Goal: Task Accomplishment & Management: Manage account settings

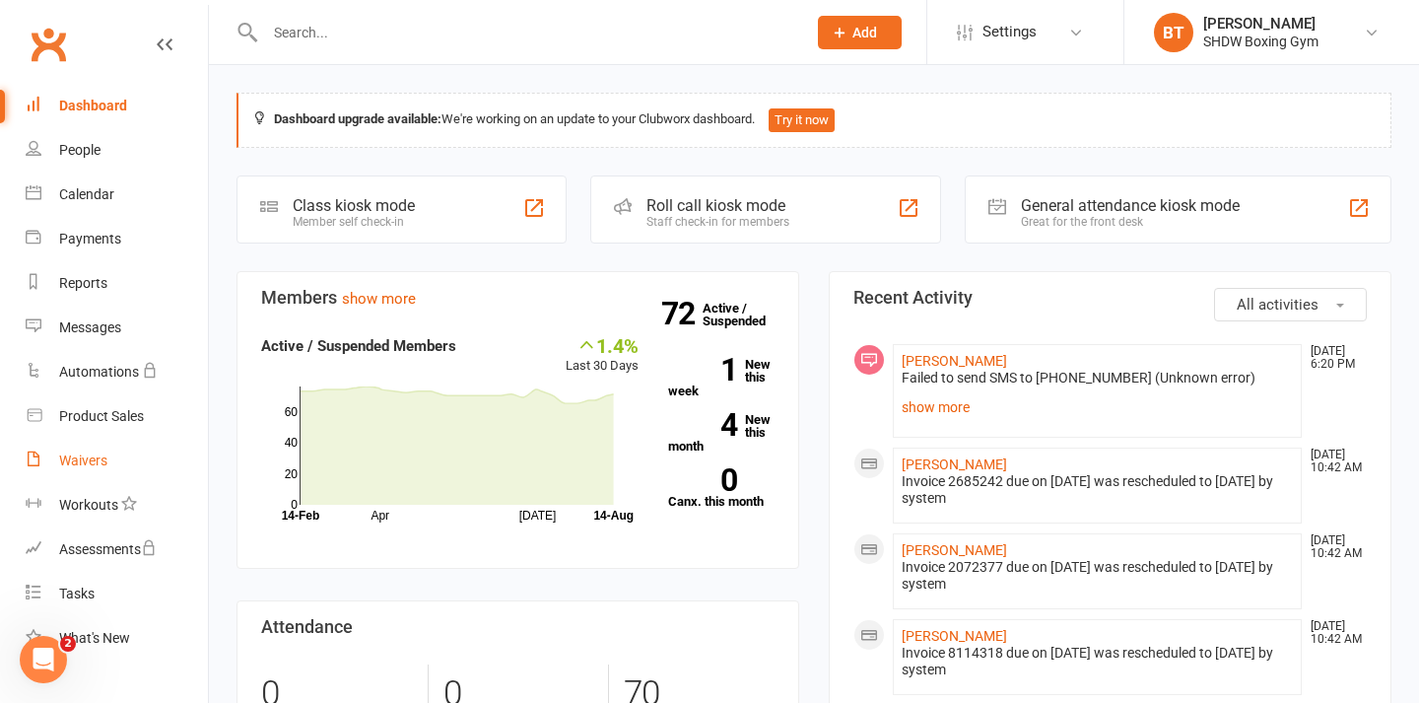
click at [95, 459] on div "Waivers" at bounding box center [83, 460] width 48 height 16
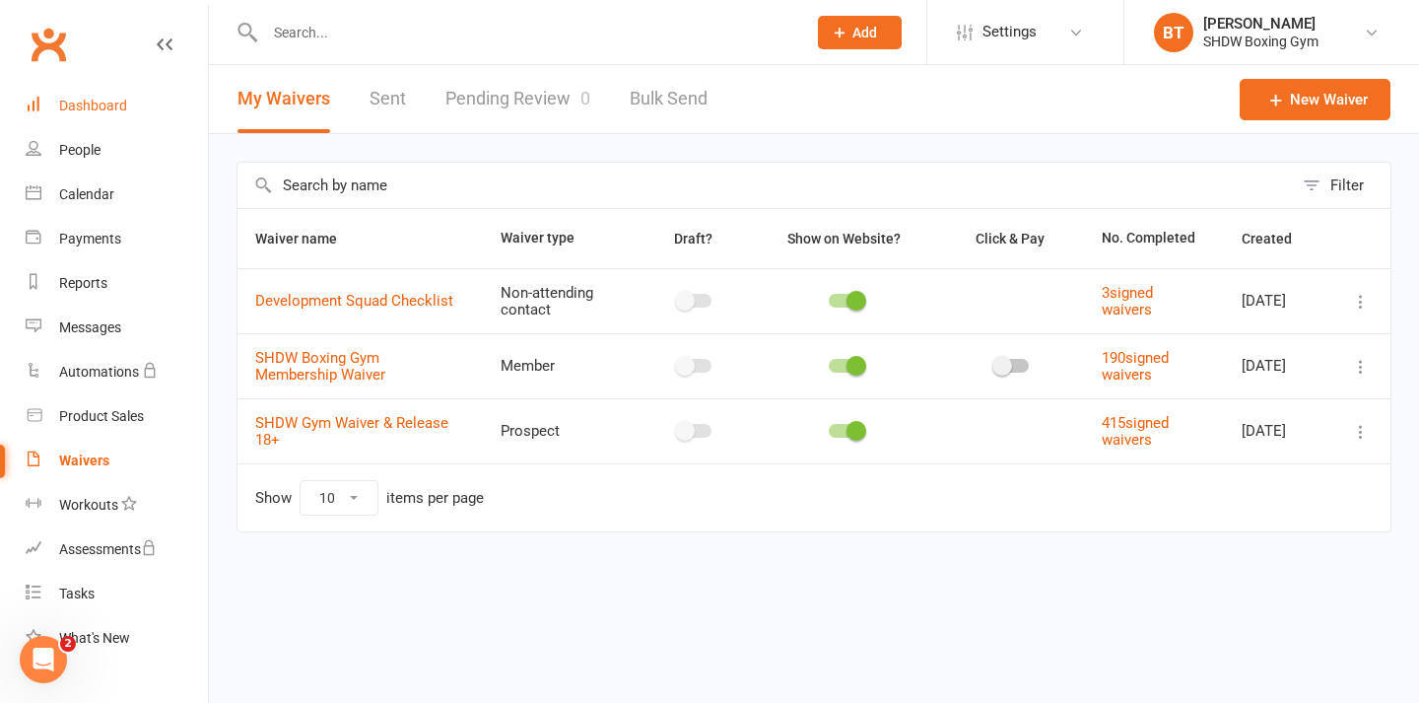
click at [104, 114] on link "Dashboard" at bounding box center [117, 106] width 182 height 44
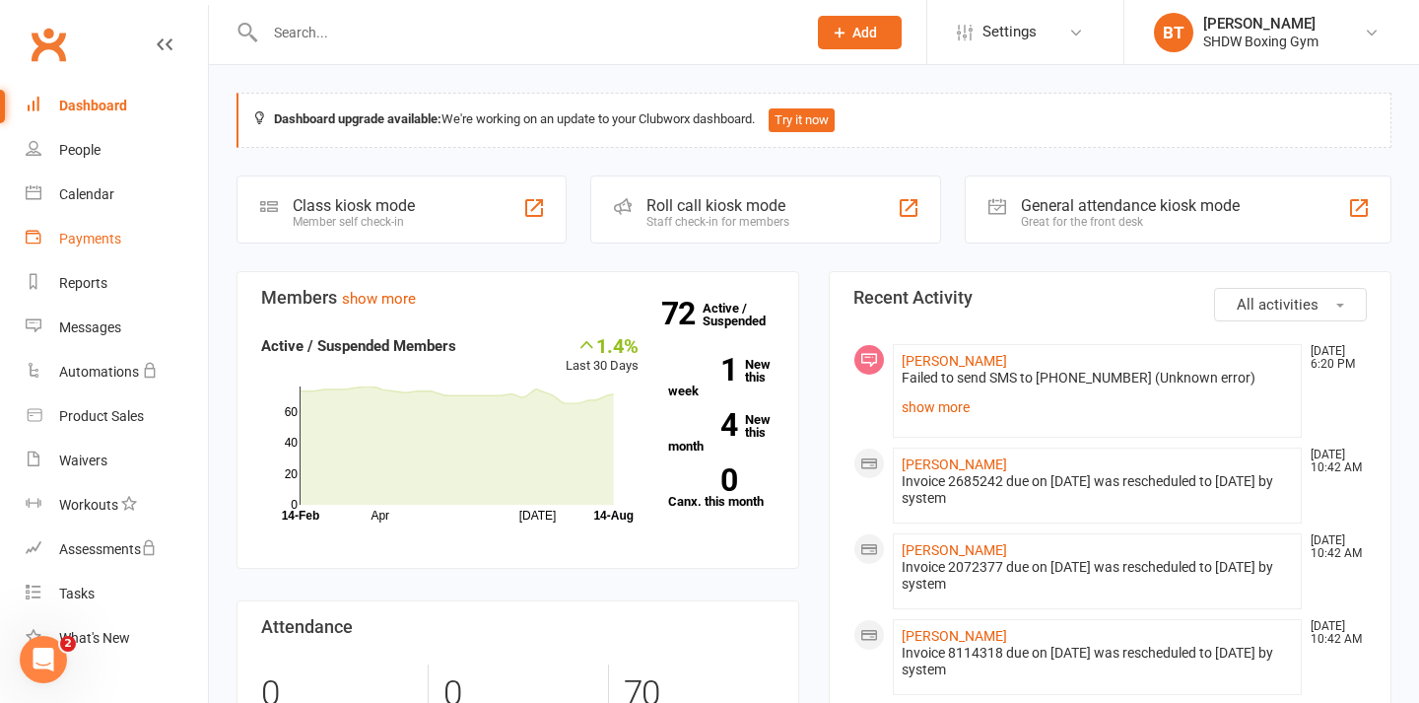
click at [74, 233] on div "Payments" at bounding box center [90, 239] width 62 height 16
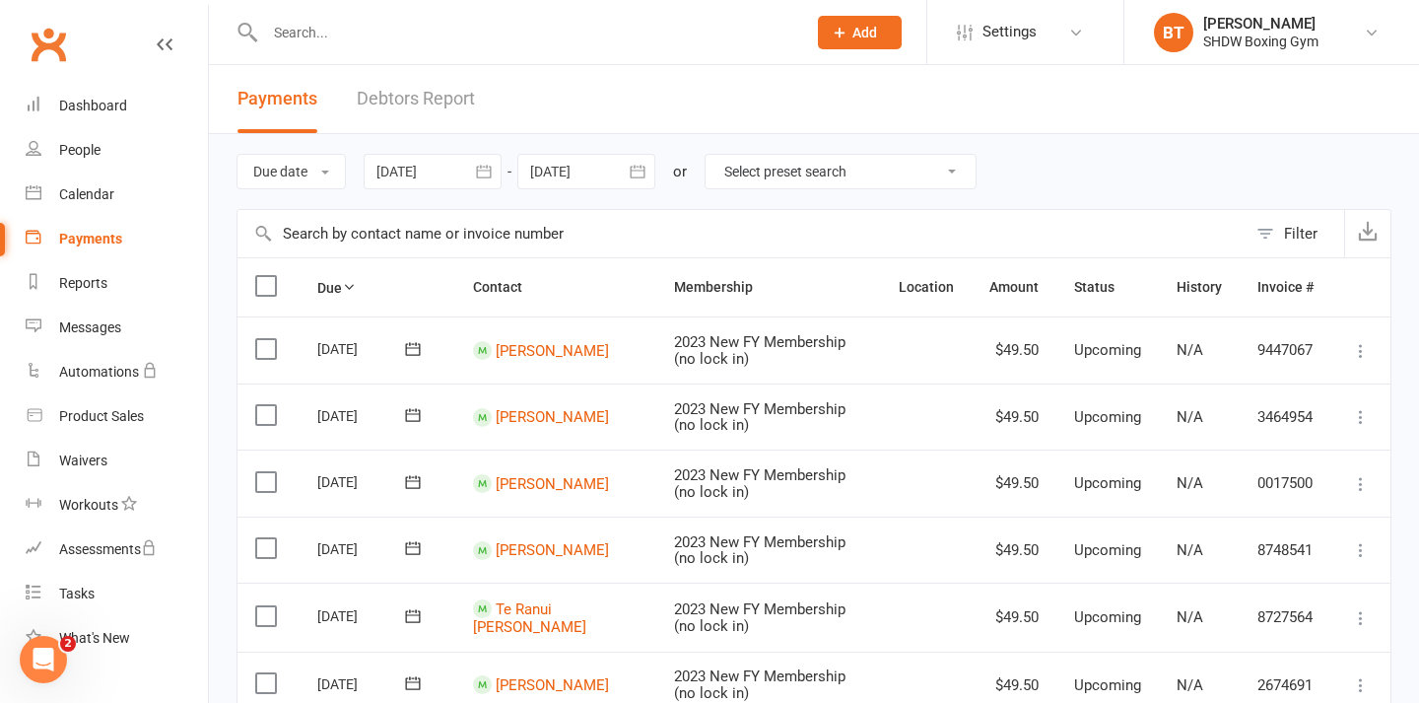
click at [434, 123] on link "Debtors Report" at bounding box center [416, 99] width 118 height 68
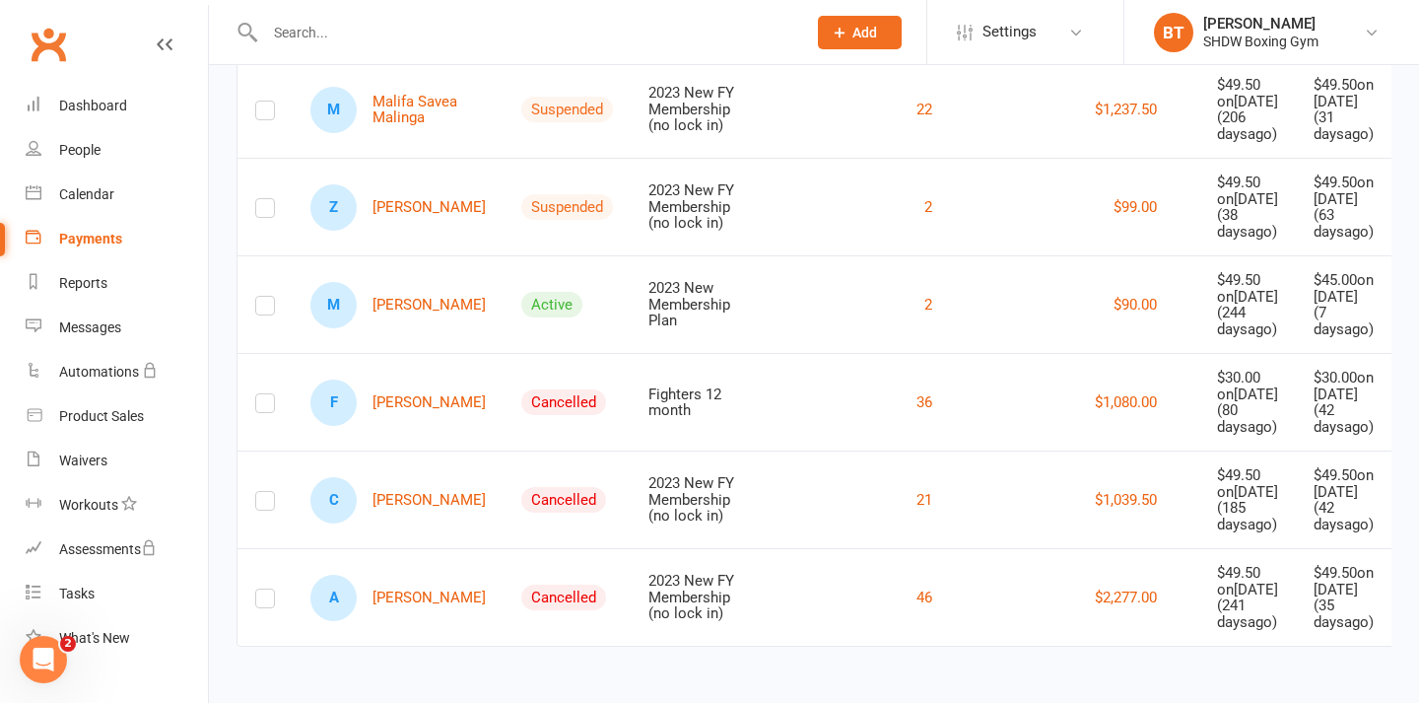
scroll to position [2376, 0]
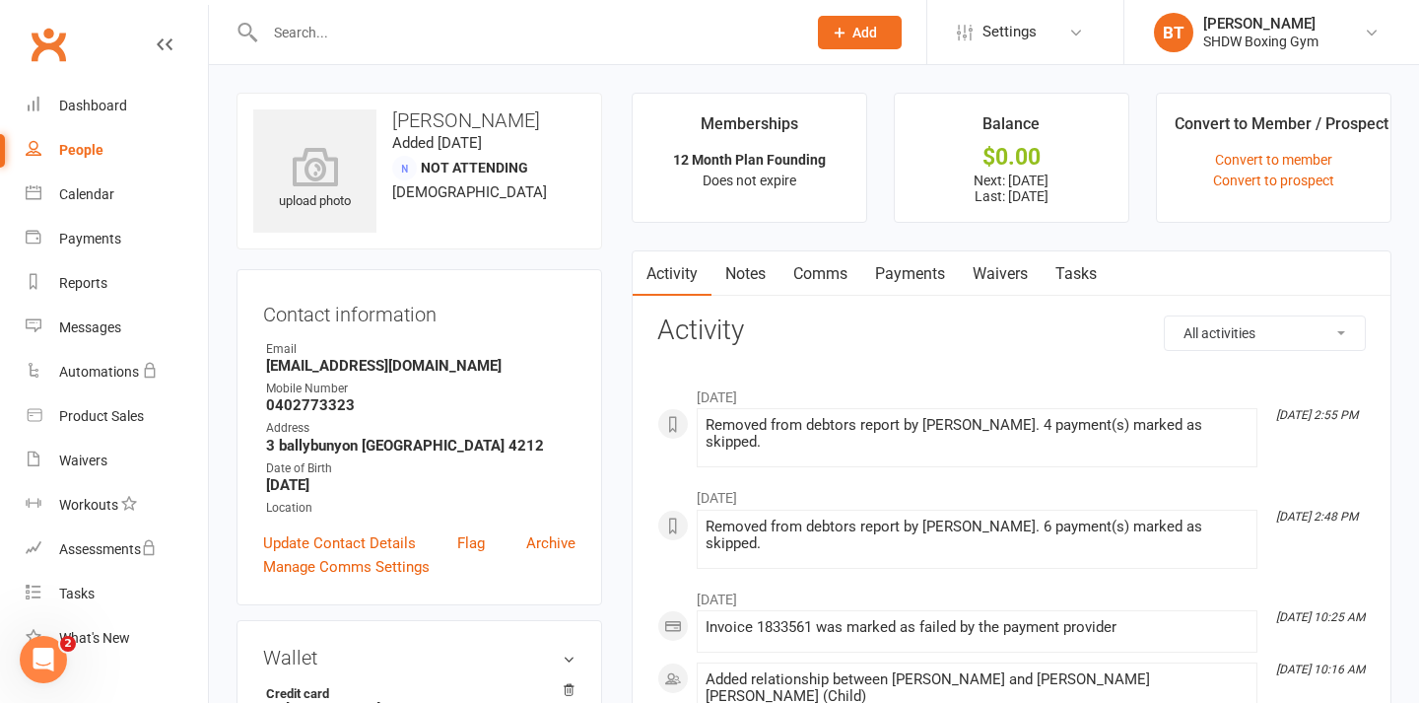
click at [906, 289] on link "Payments" at bounding box center [911, 273] width 98 height 45
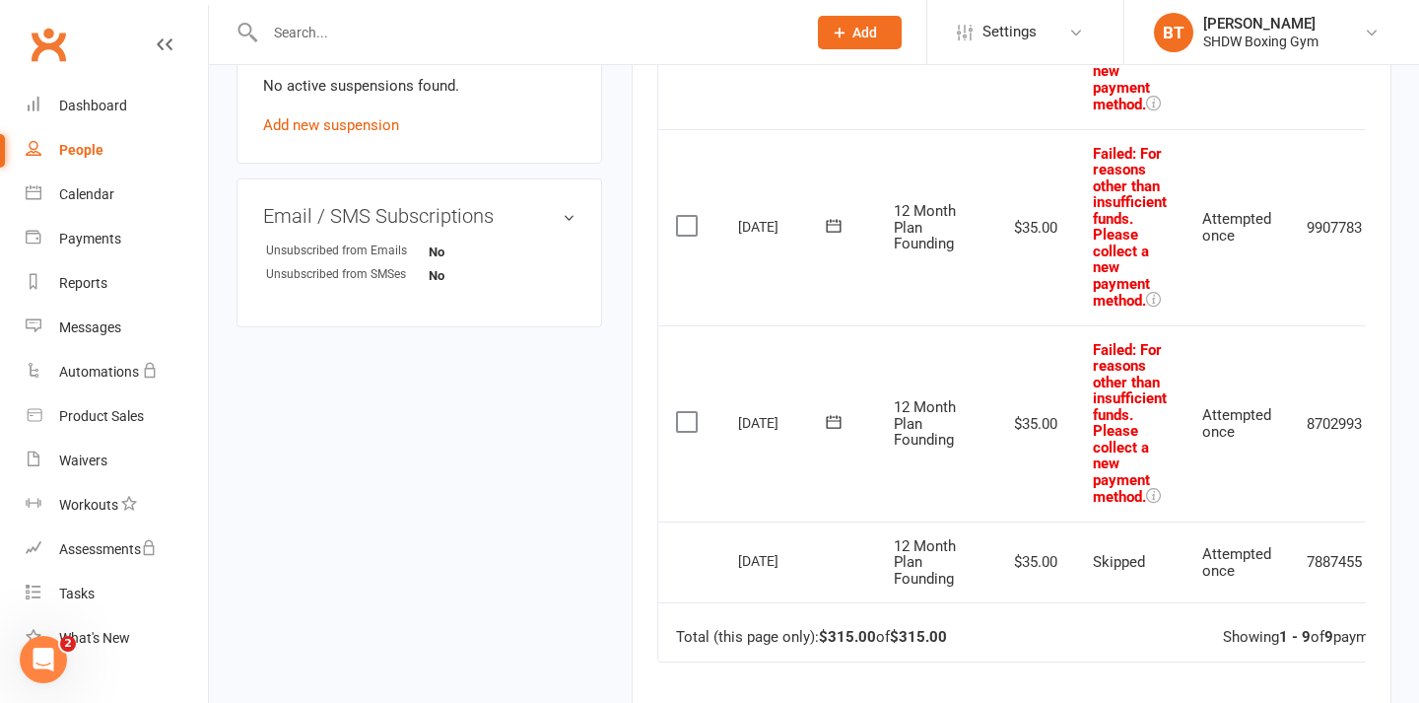
scroll to position [1190, 0]
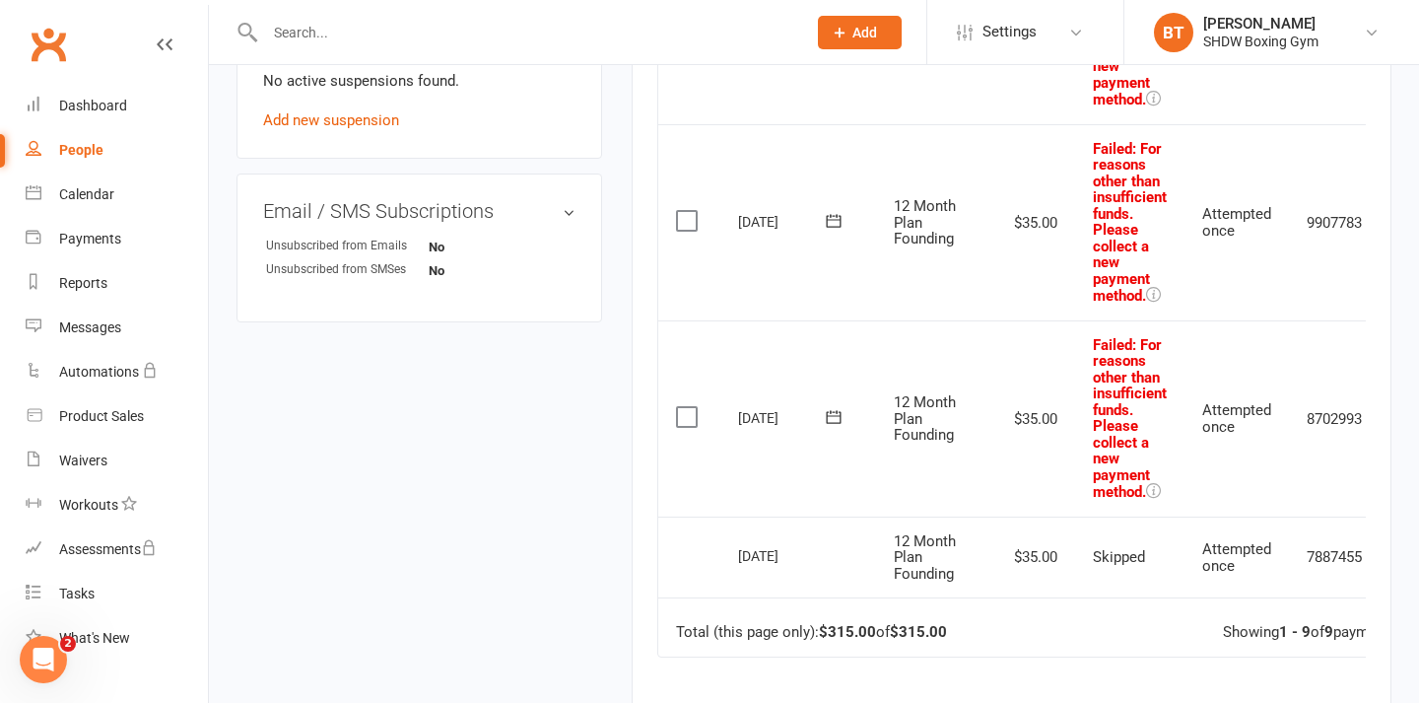
click at [683, 407] on label at bounding box center [689, 417] width 27 height 20
click at [683, 407] on input "checkbox" at bounding box center [682, 407] width 13 height 0
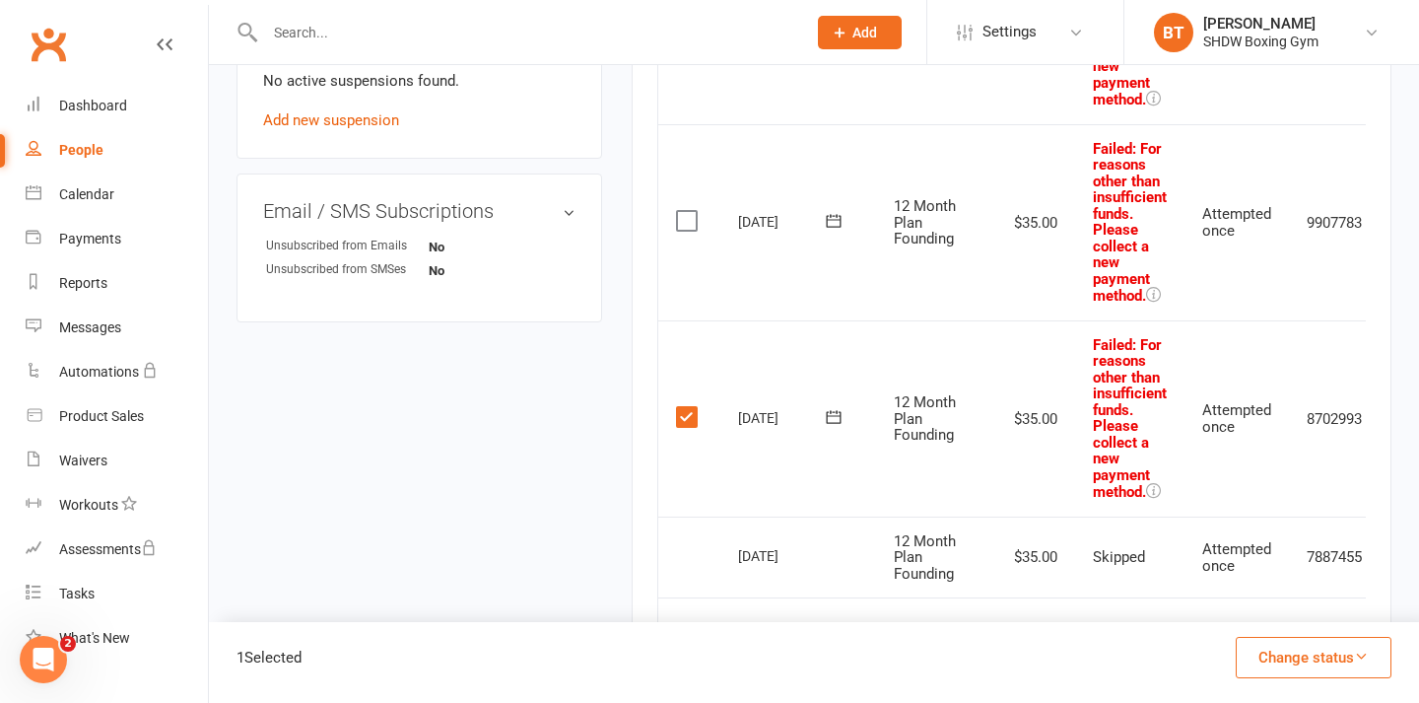
click at [686, 215] on label at bounding box center [689, 221] width 27 height 20
click at [686, 211] on input "checkbox" at bounding box center [682, 211] width 13 height 0
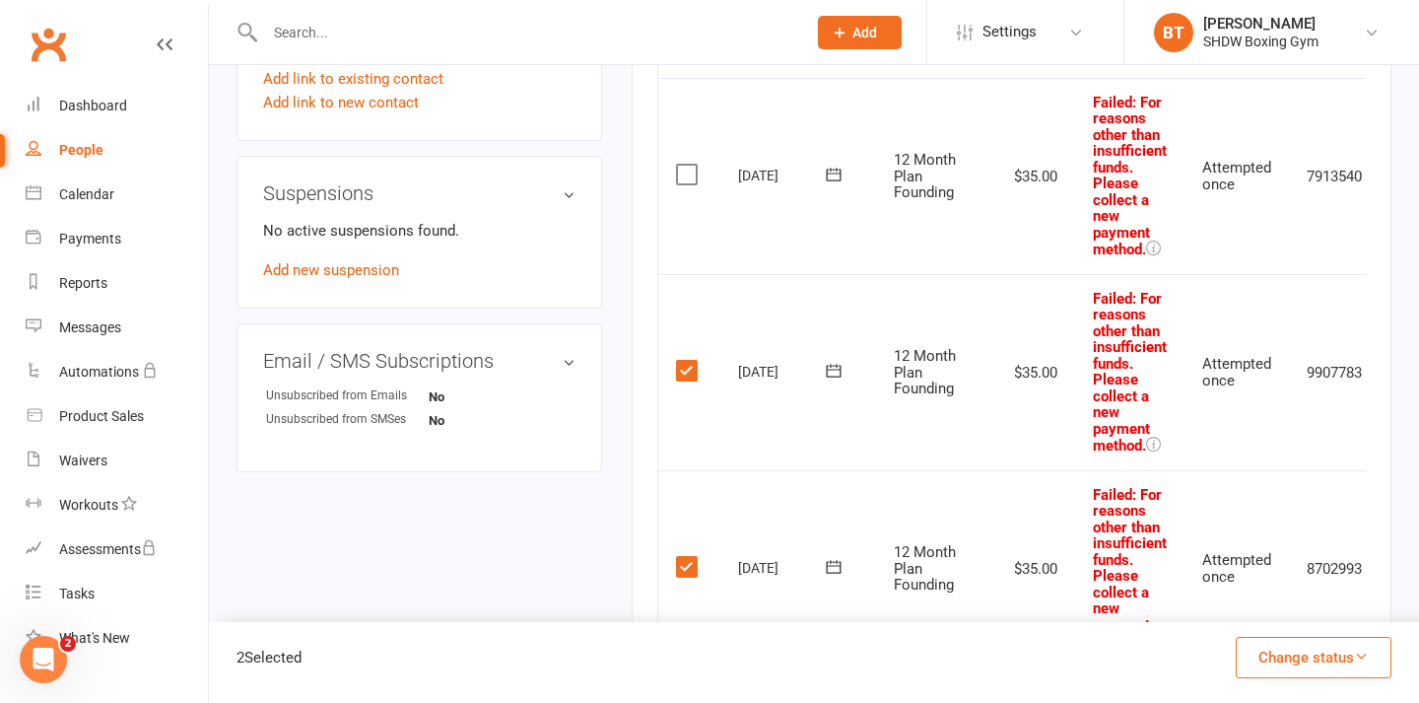
scroll to position [972, 0]
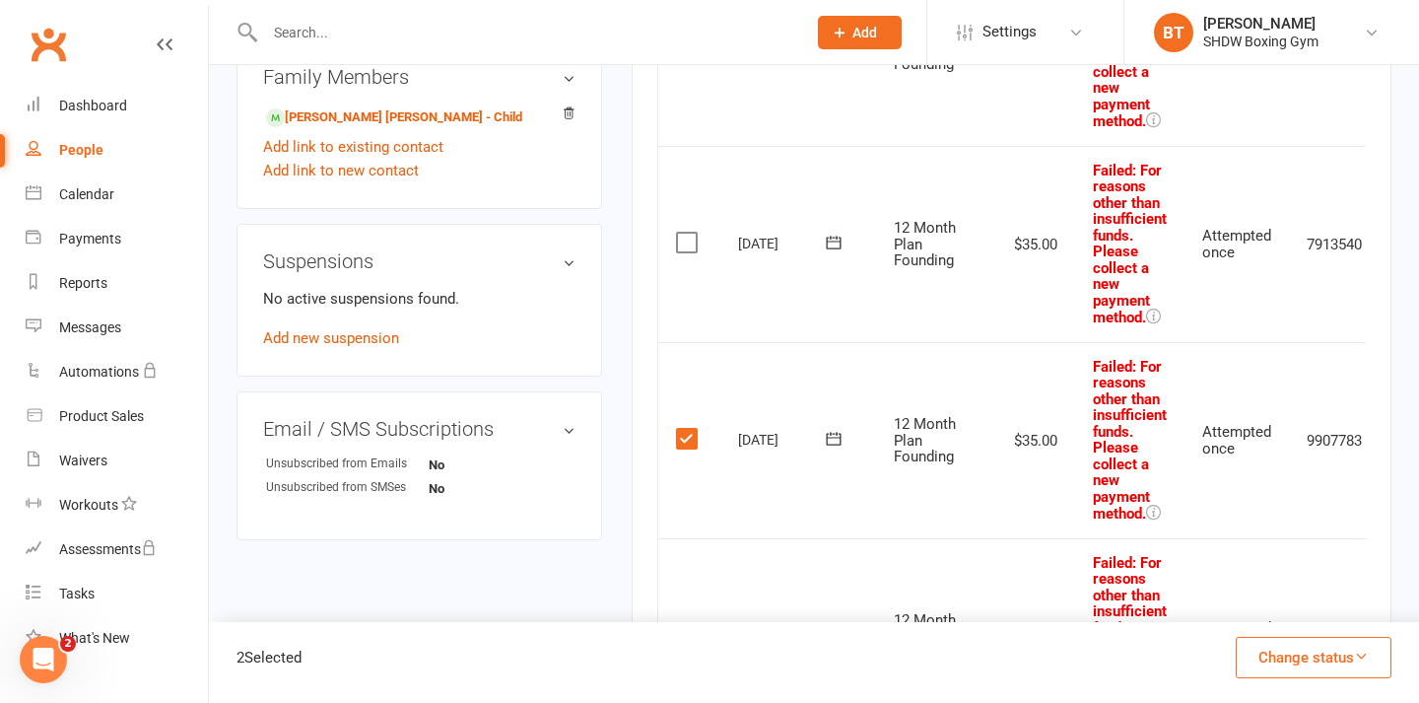
click at [689, 244] on label at bounding box center [689, 243] width 27 height 20
click at [689, 233] on input "checkbox" at bounding box center [682, 233] width 13 height 0
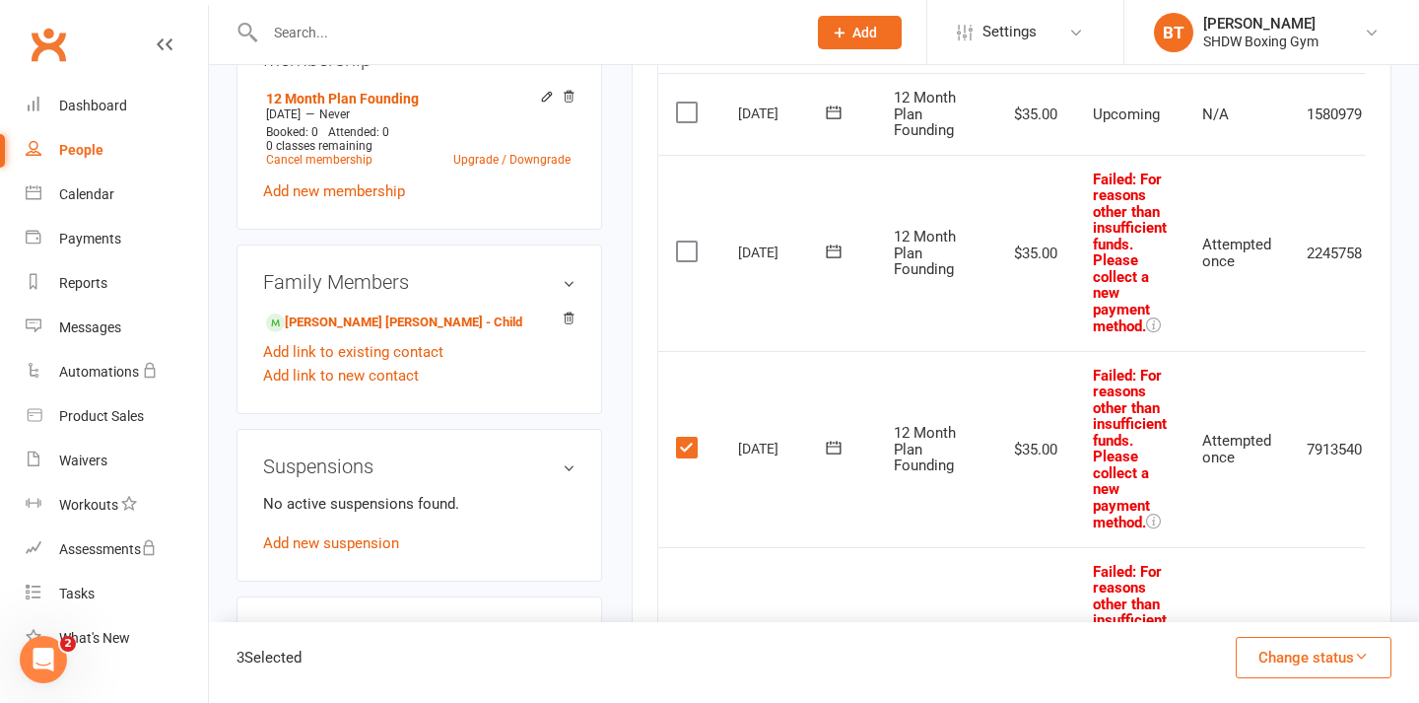
scroll to position [765, 0]
click at [678, 252] on label at bounding box center [689, 253] width 27 height 20
click at [678, 243] on input "checkbox" at bounding box center [682, 243] width 13 height 0
click at [1315, 649] on button "Change status" at bounding box center [1314, 657] width 156 height 41
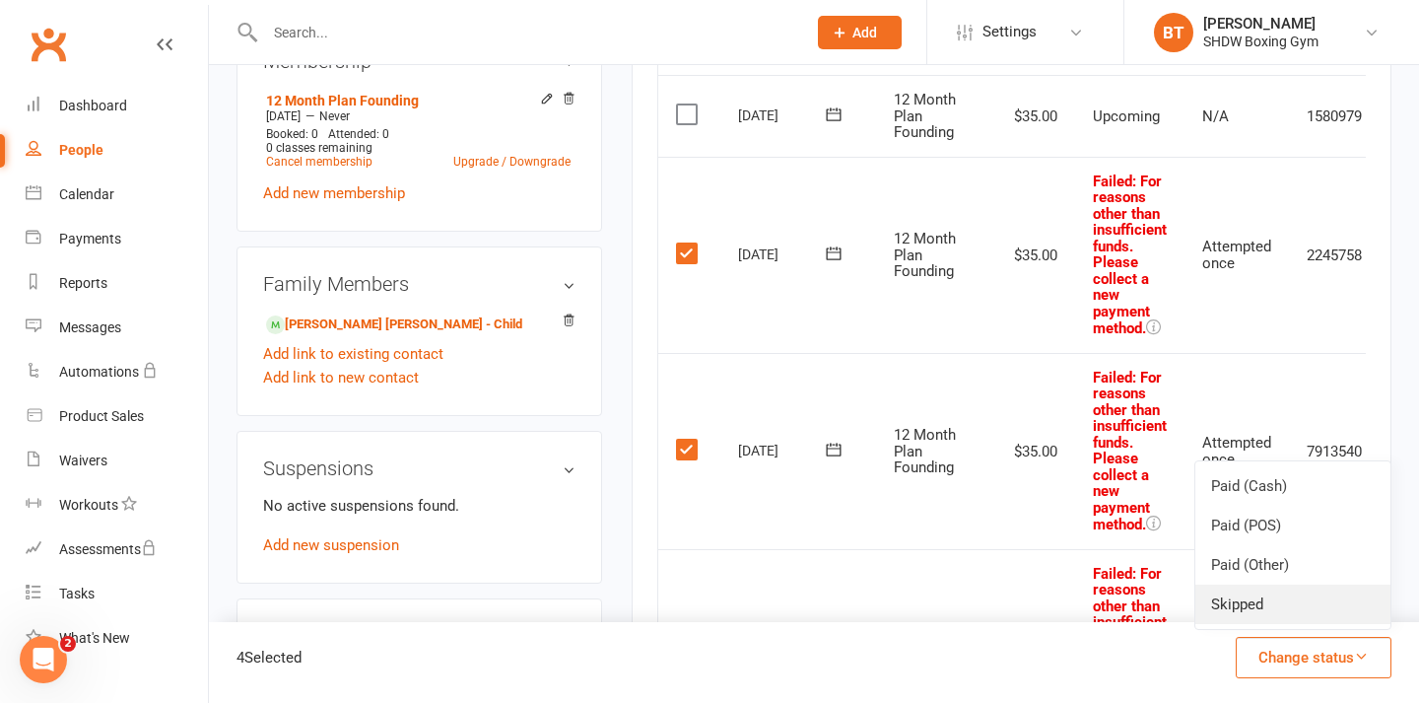
click at [1275, 613] on link "Skipped" at bounding box center [1293, 604] width 195 height 39
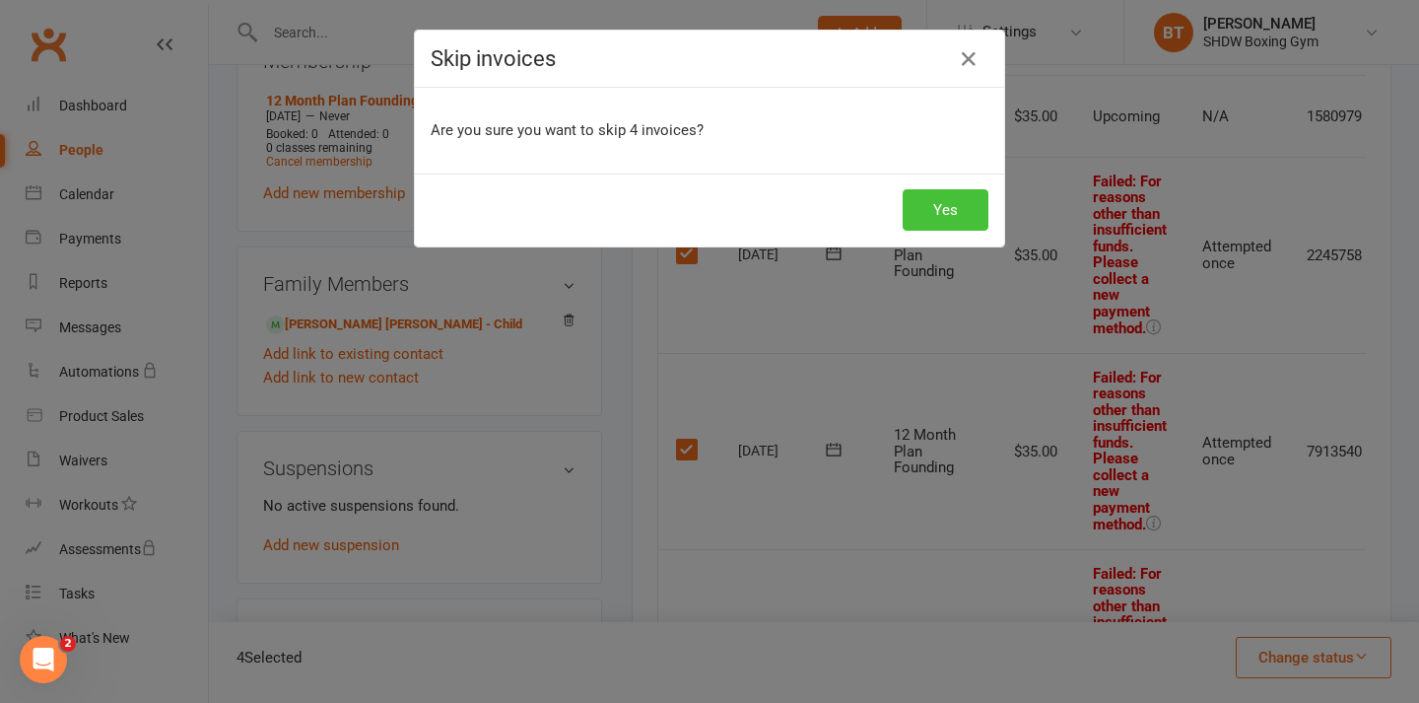
click at [952, 208] on button "Yes" at bounding box center [946, 209] width 86 height 41
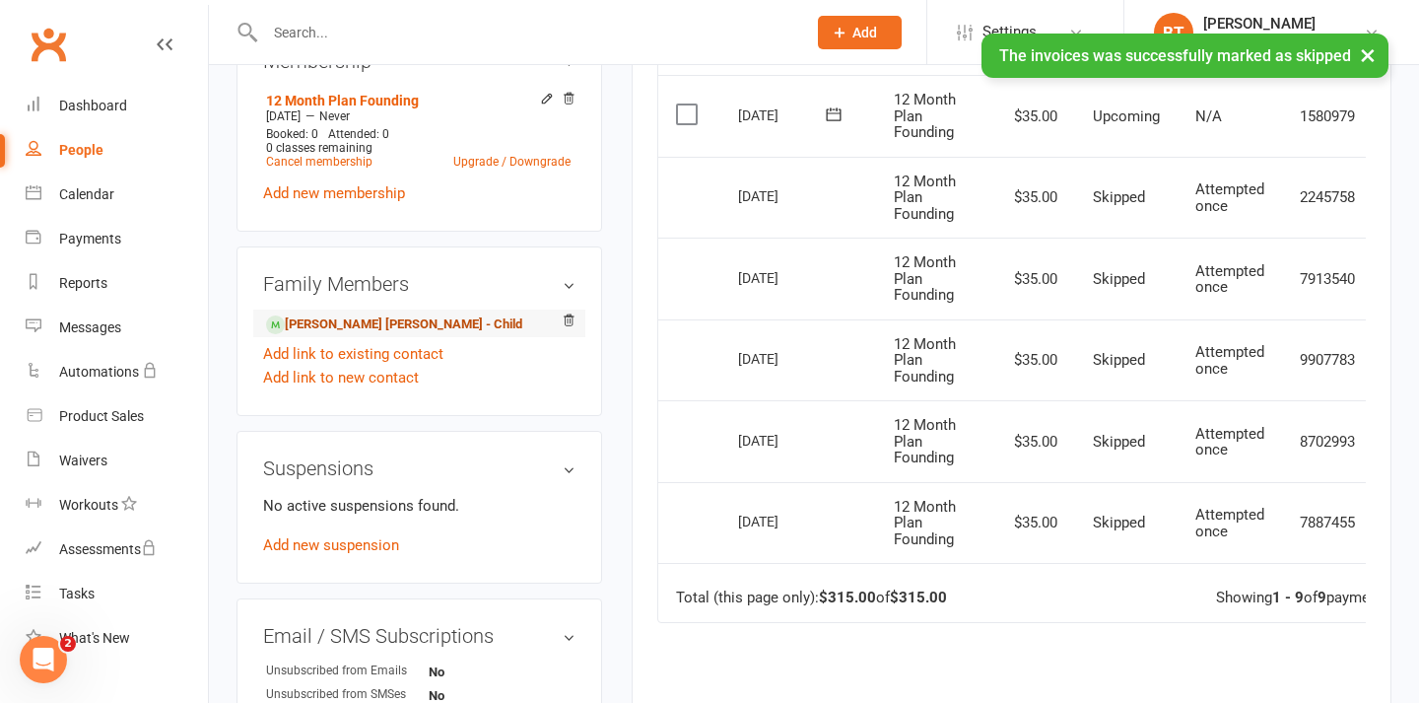
click at [388, 335] on link "[PERSON_NAME] [PERSON_NAME] - Child" at bounding box center [394, 324] width 256 height 21
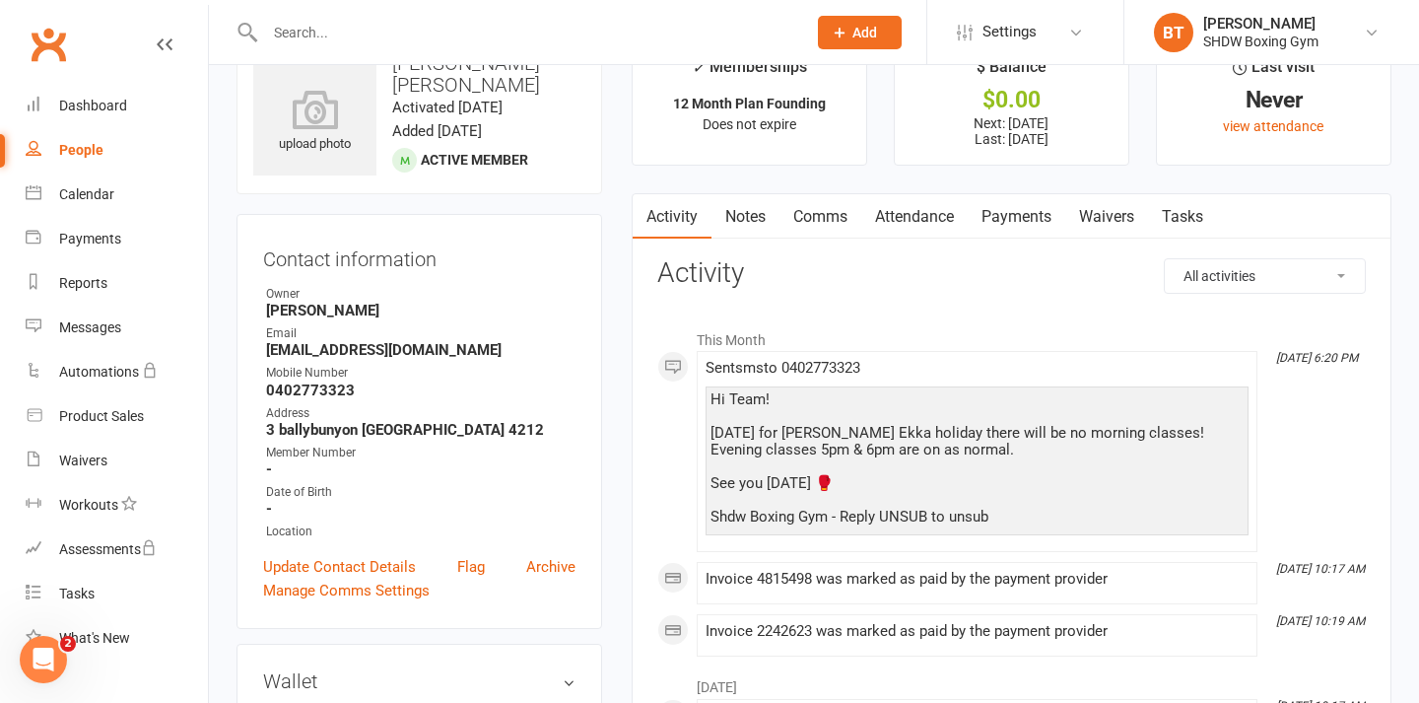
scroll to position [51, 0]
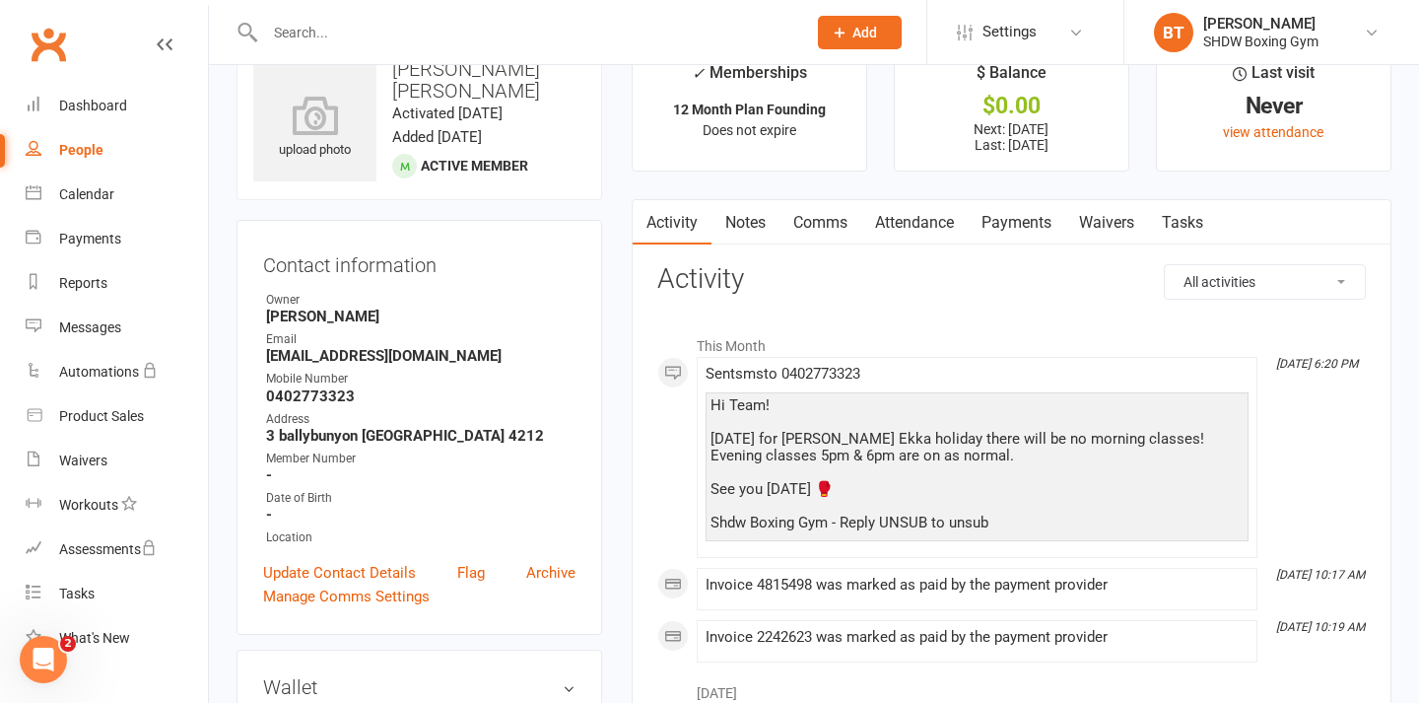
click at [994, 233] on link "Payments" at bounding box center [1017, 222] width 98 height 45
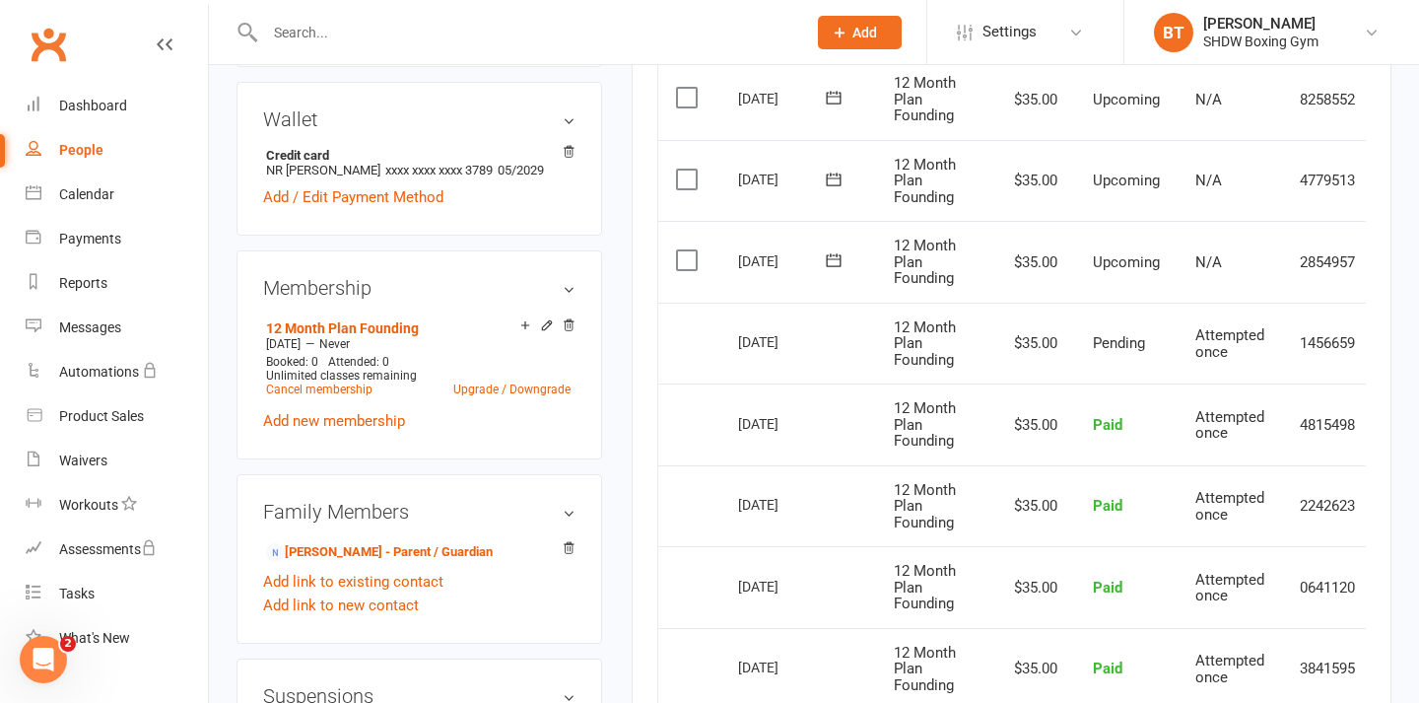
scroll to position [619, 0]
click at [108, 242] on div "Payments" at bounding box center [90, 239] width 62 height 16
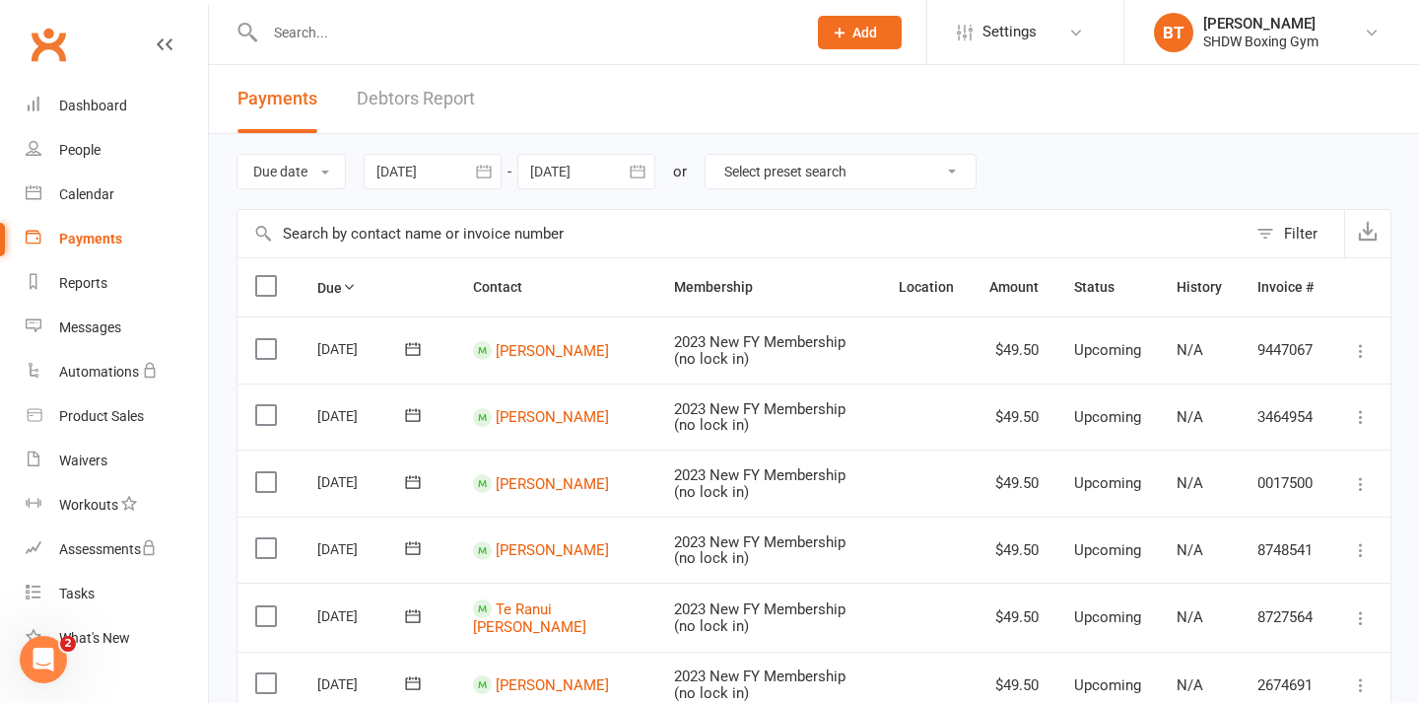
click at [416, 108] on link "Debtors Report" at bounding box center [416, 99] width 118 height 68
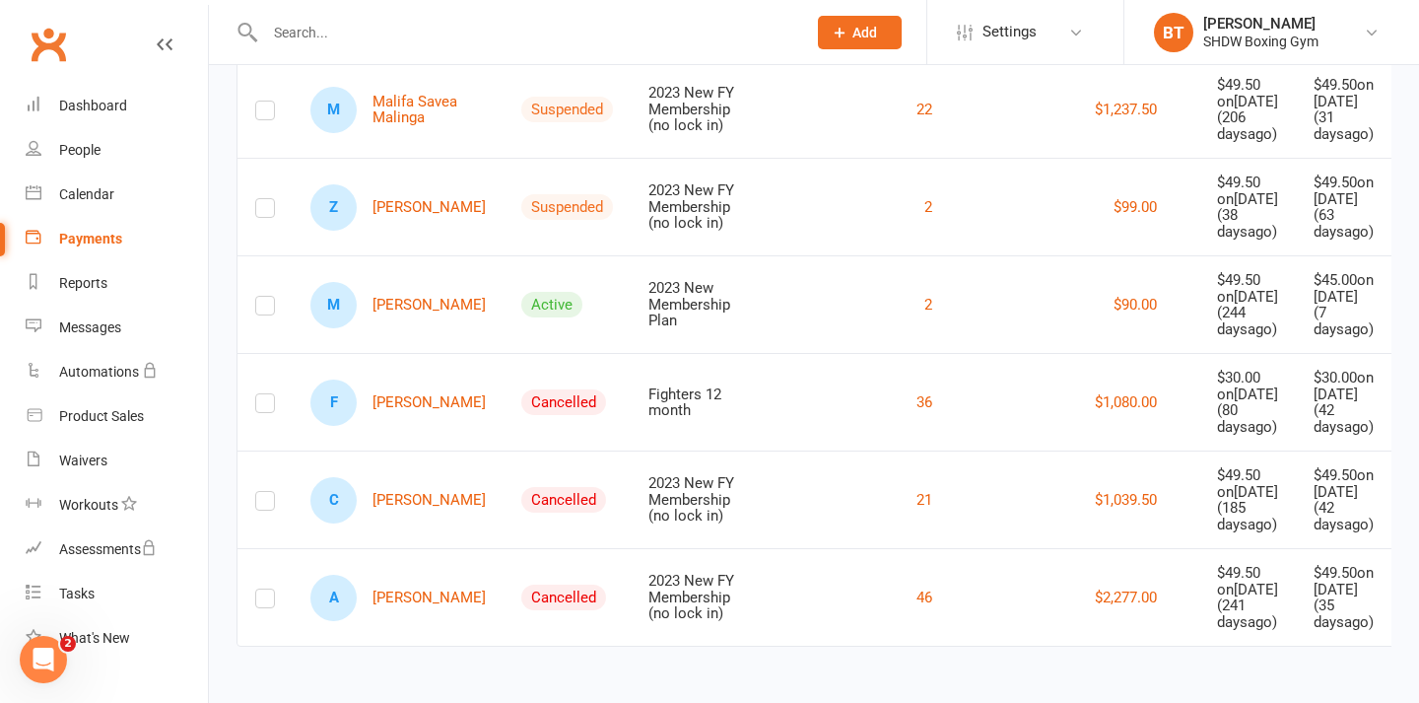
scroll to position [2517, 0]
click at [266, 17] on label at bounding box center [265, 17] width 20 height 0
click at [266, 4] on input "checkbox" at bounding box center [265, 4] width 20 height 0
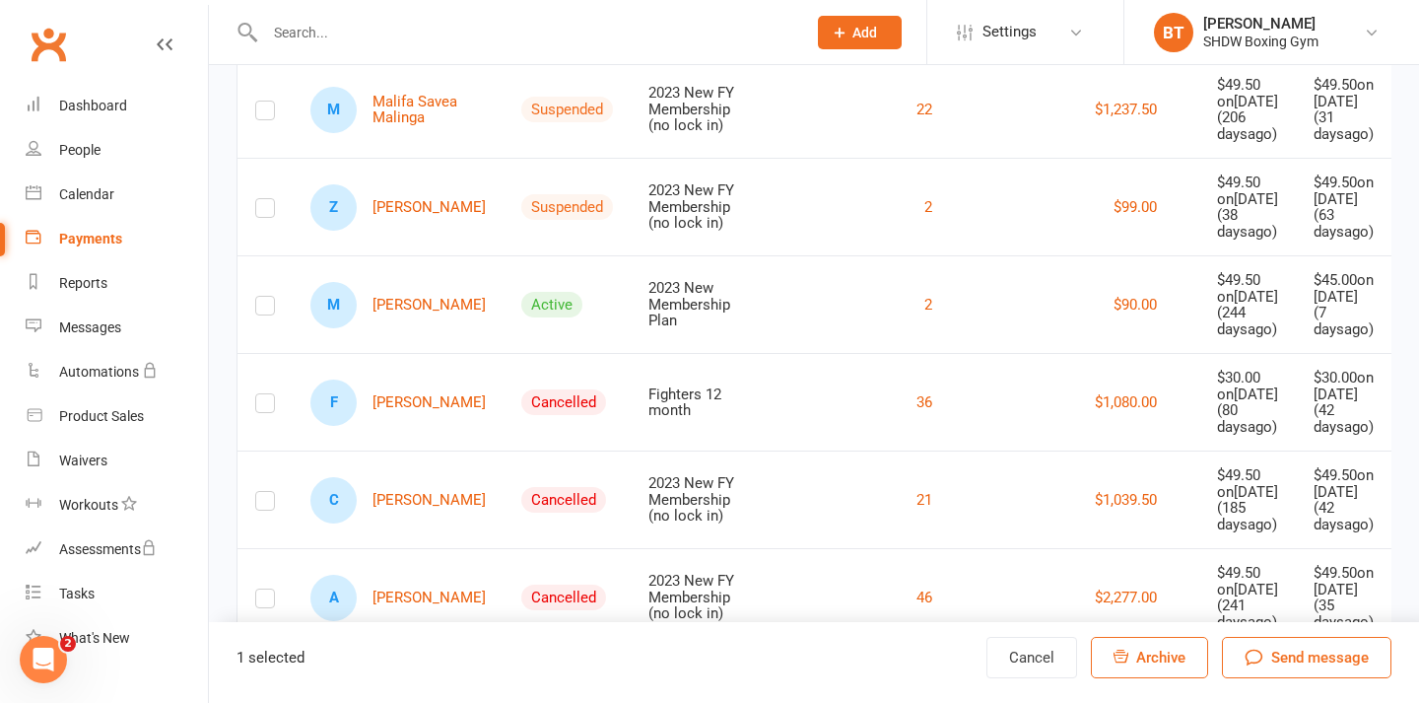
click at [1412, 22] on icon at bounding box center [1422, 12] width 20 height 20
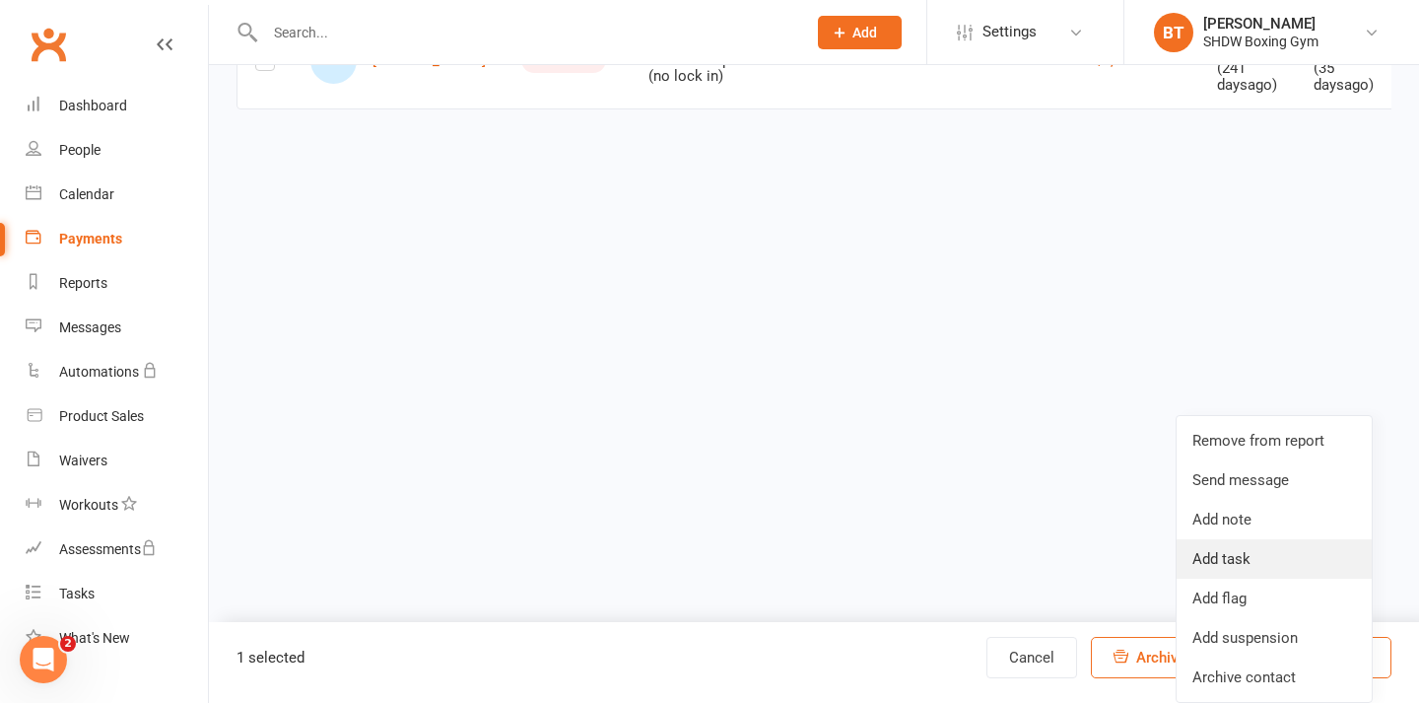
scroll to position [2657, 0]
click at [1241, 421] on link "Remove from report" at bounding box center [1274, 440] width 195 height 39
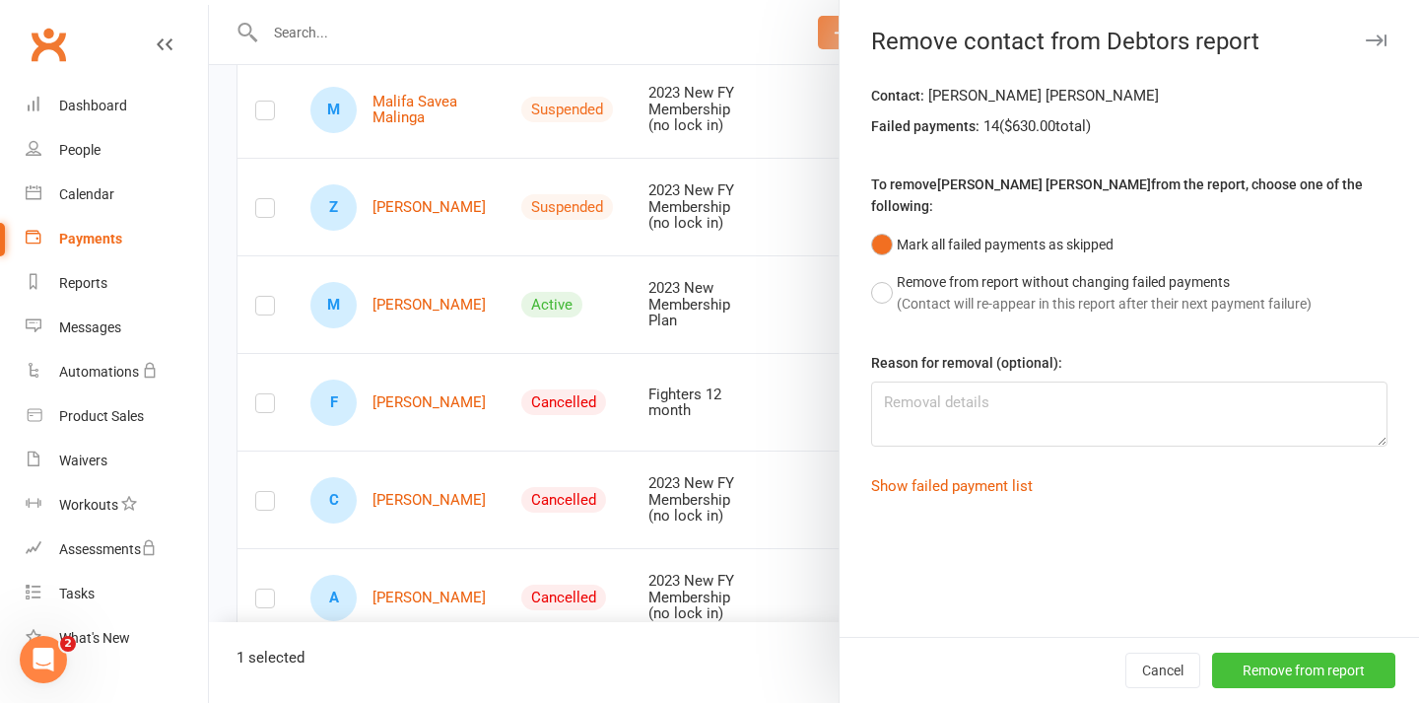
click at [1294, 666] on button "Remove from report" at bounding box center [1303, 670] width 183 height 35
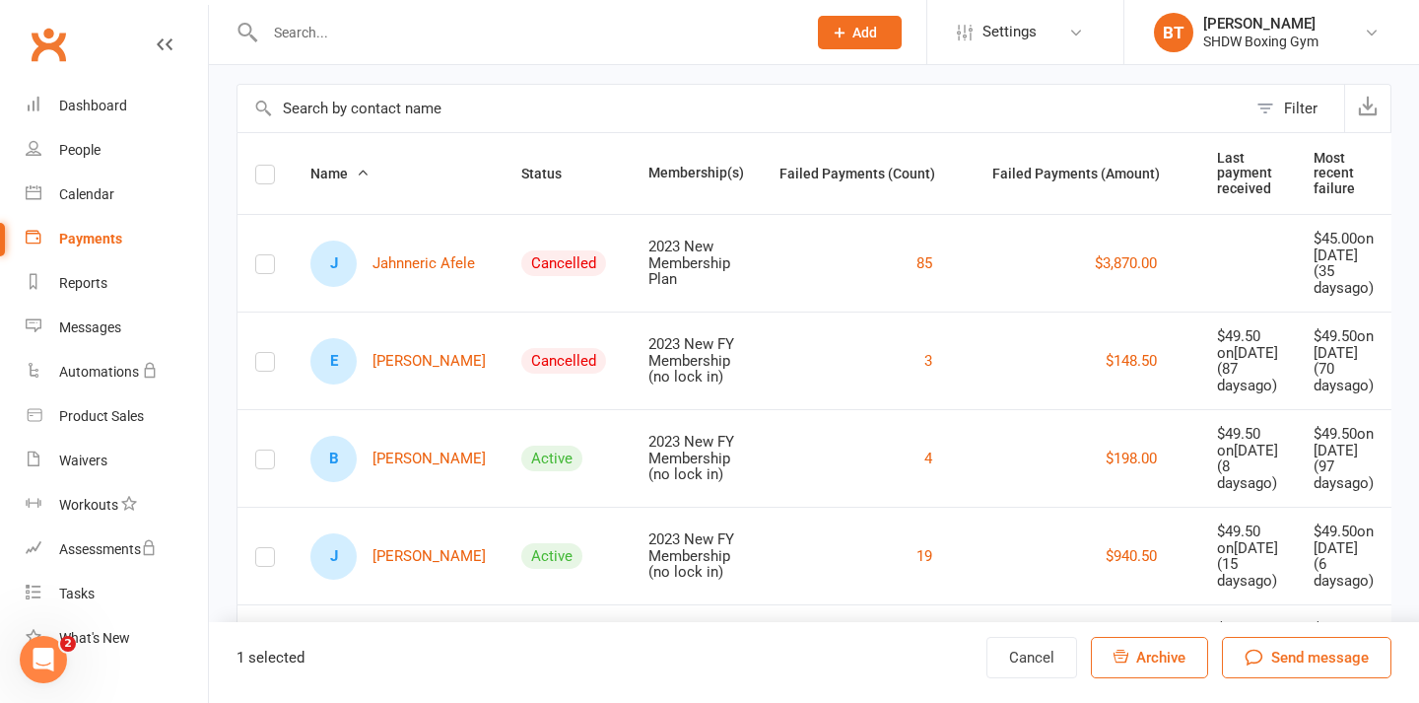
scroll to position [0, 0]
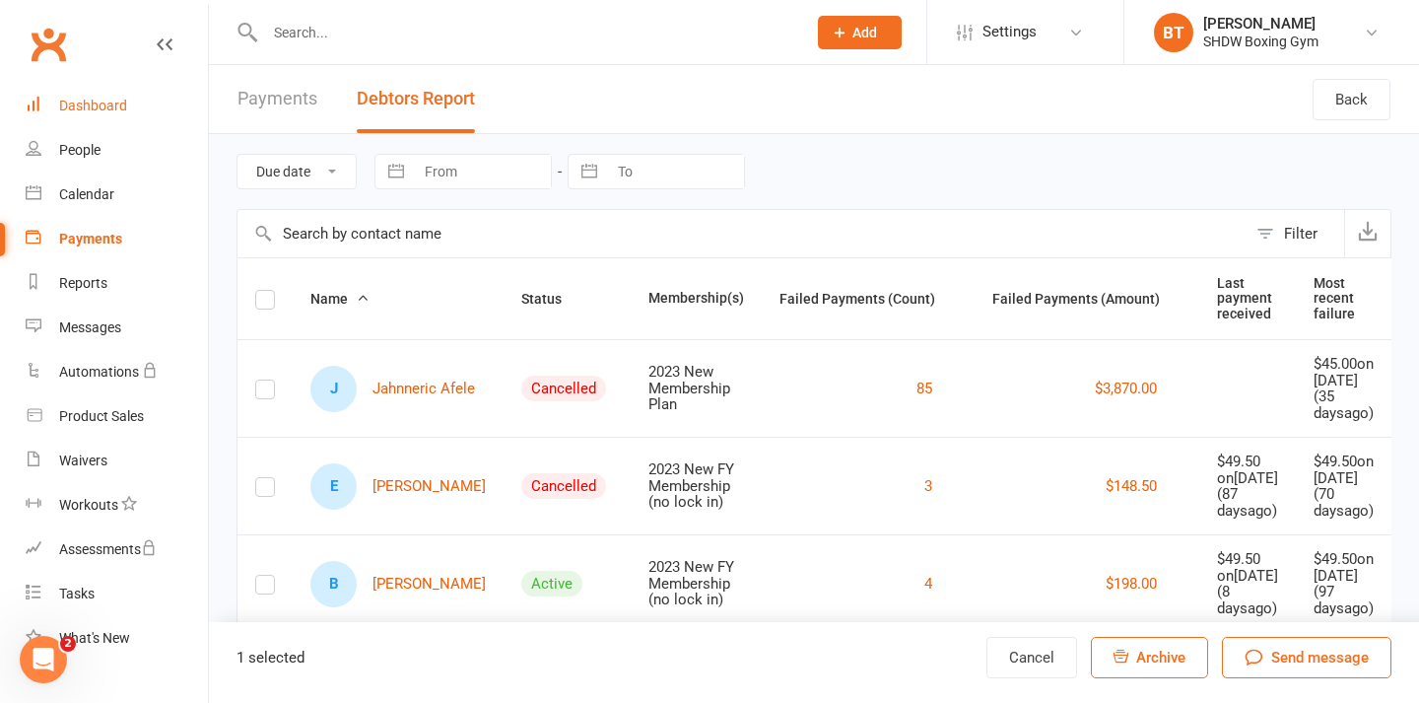
click at [95, 119] on link "Dashboard" at bounding box center [117, 106] width 182 height 44
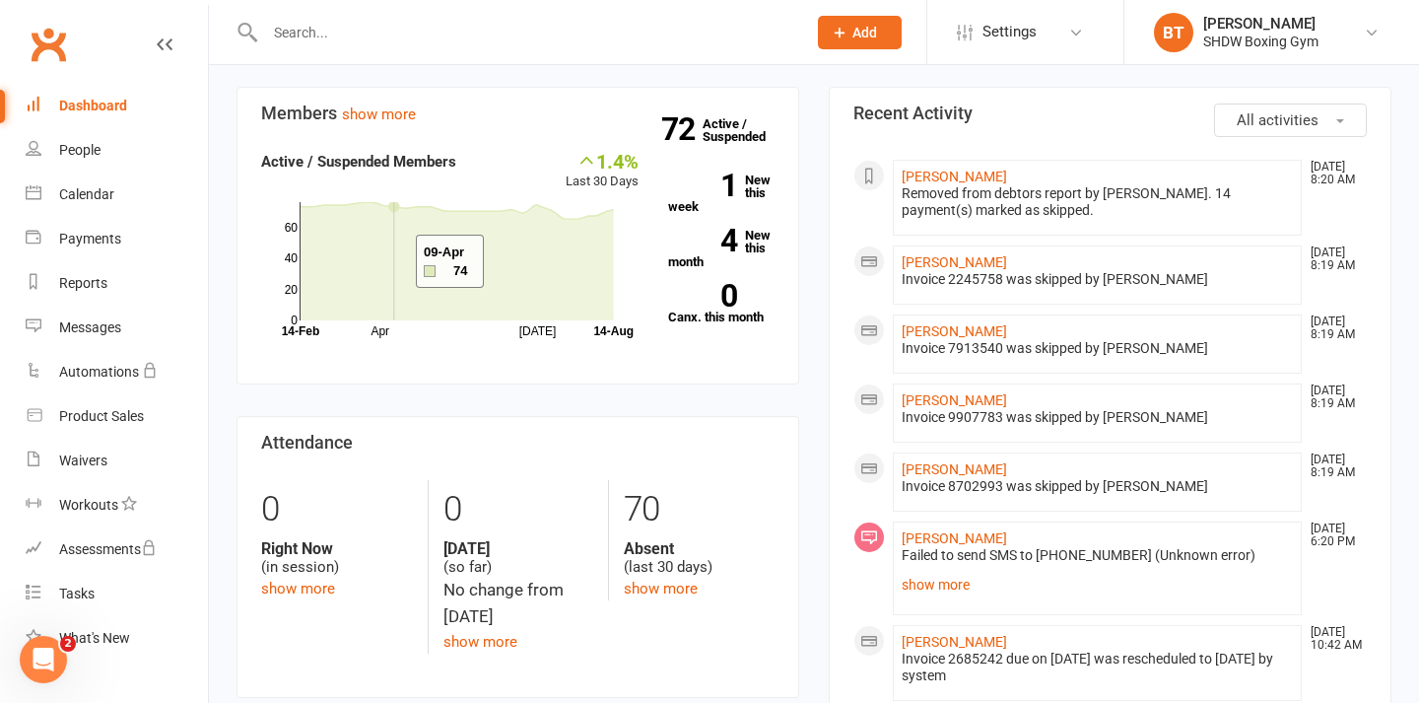
scroll to position [184, 0]
